Goal: Task Accomplishment & Management: Use online tool/utility

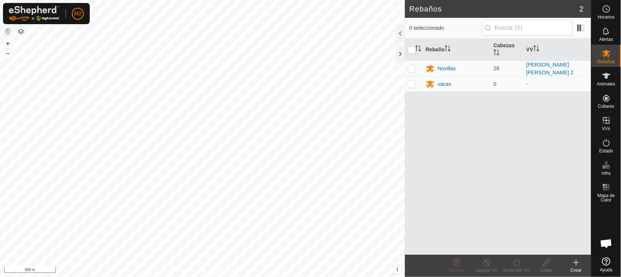
click at [4, 31] on button "button" at bounding box center [7, 31] width 9 height 9
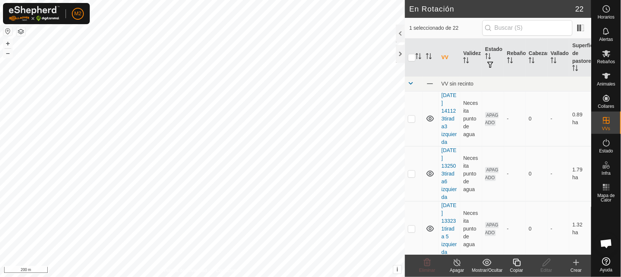
checkbox input "false"
checkbox input "true"
checkbox input "false"
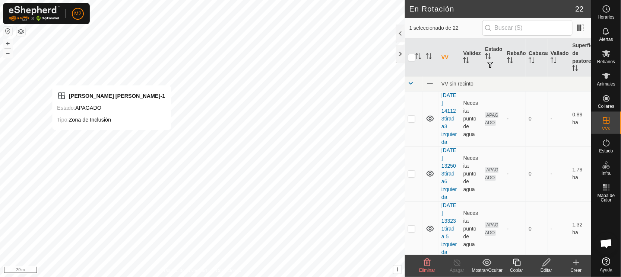
checkbox input "false"
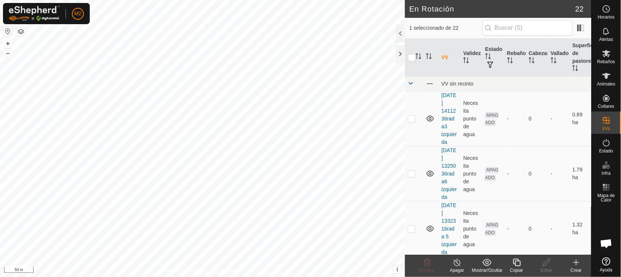
checkbox input "false"
checkbox input "true"
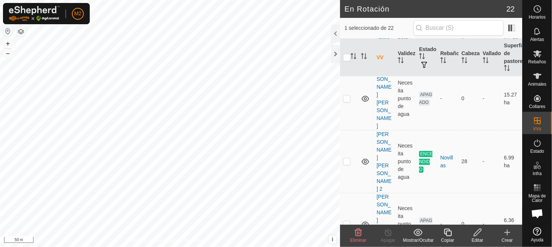
scroll to position [518, 0]
checkbox input "true"
checkbox input "false"
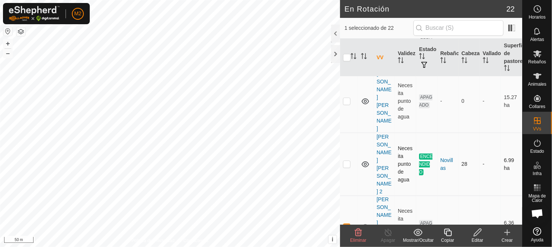
checkbox input "false"
checkbox input "true"
checkbox input "false"
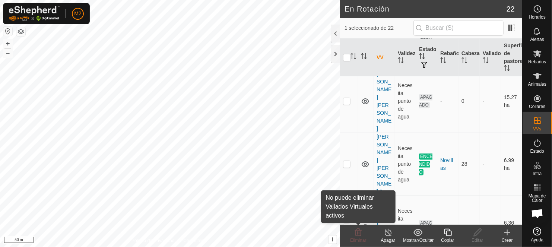
click at [359, 234] on icon at bounding box center [358, 232] width 9 height 9
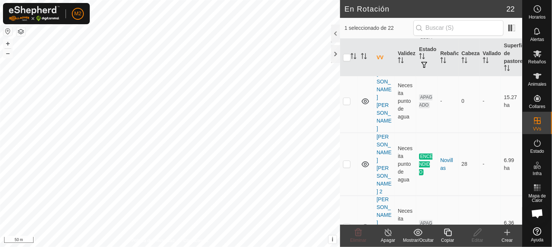
checkbox input "true"
checkbox input "false"
checkbox input "true"
checkbox input "false"
click at [7, 29] on button "button" at bounding box center [7, 31] width 9 height 9
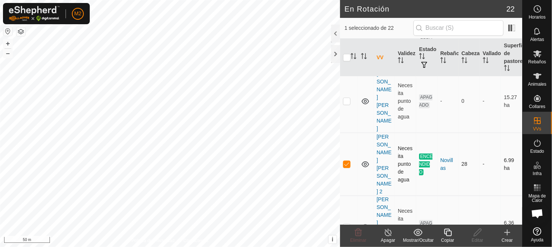
checkbox input "false"
checkbox input "true"
click at [387, 232] on icon at bounding box center [388, 232] width 9 height 9
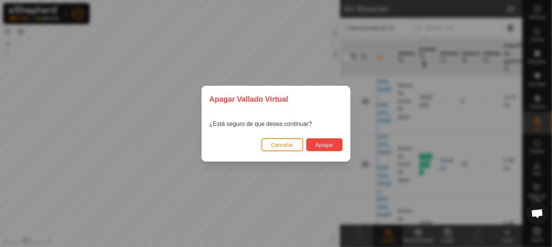
click at [312, 148] on button "Apagar" at bounding box center [324, 144] width 37 height 13
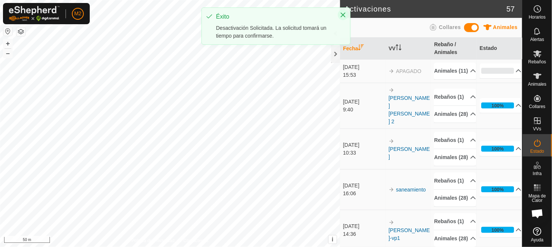
click at [343, 15] on icon "Close" at bounding box center [343, 15] width 5 height 5
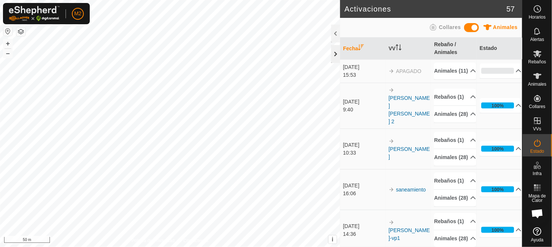
click at [336, 54] on div at bounding box center [335, 54] width 9 height 18
